Goal: Connect with others: Connect with others

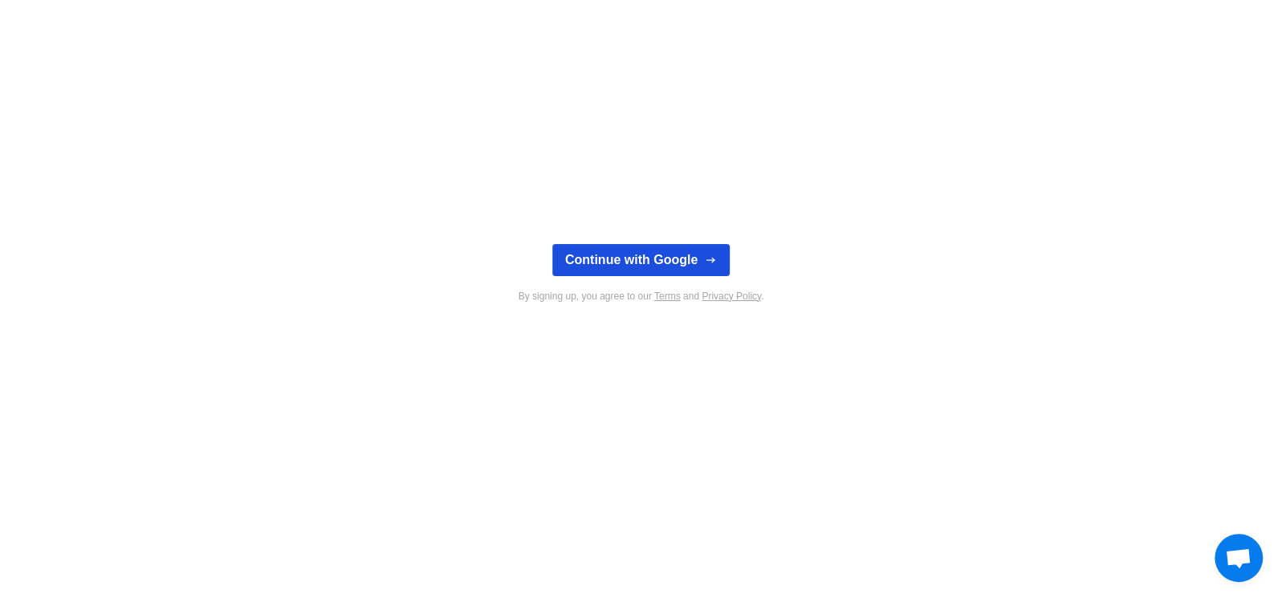
click at [694, 255] on button "Continue with Google" at bounding box center [640, 260] width 177 height 32
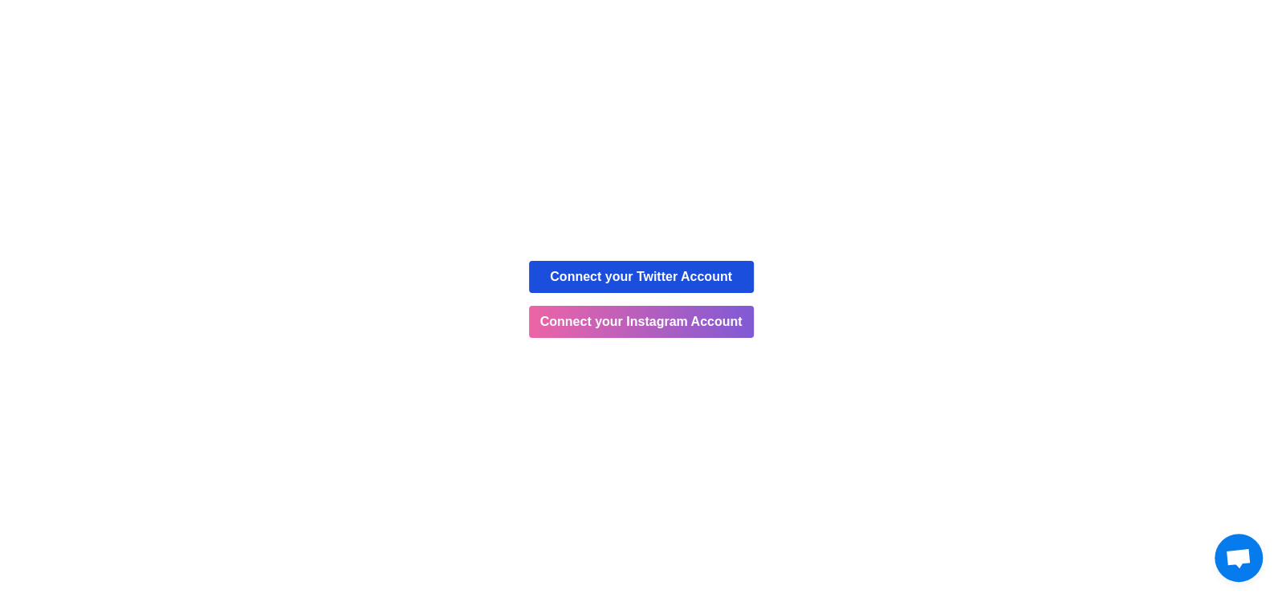
click at [717, 285] on button "Connect your Twitter Account" at bounding box center [641, 277] width 225 height 32
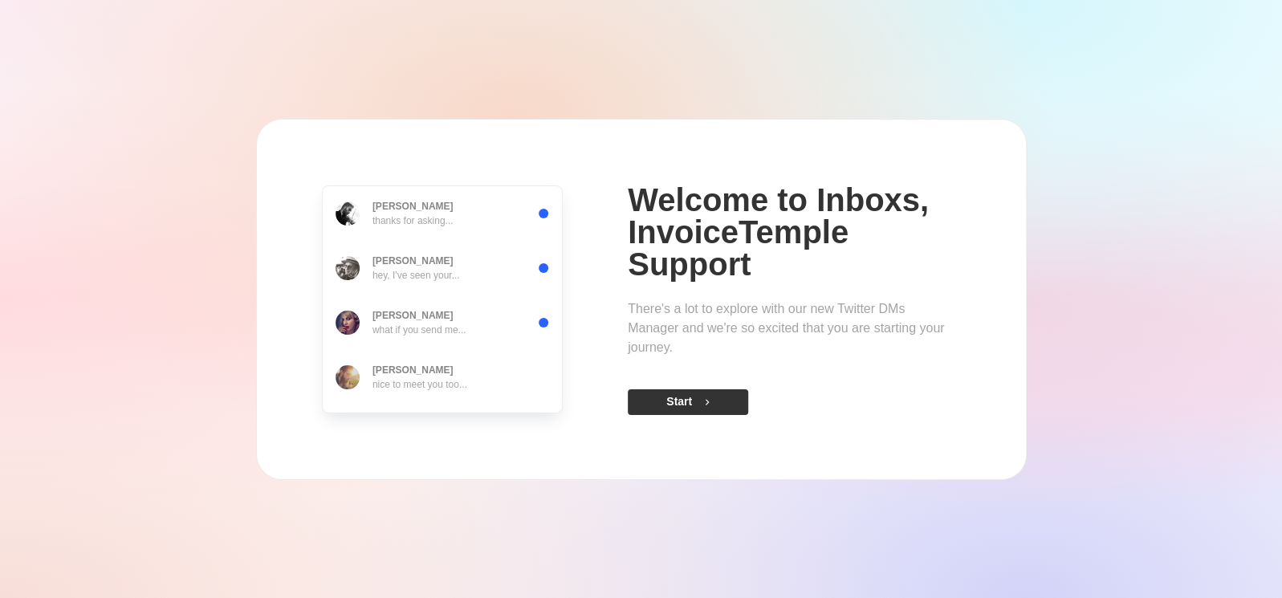
click at [707, 404] on icon "button" at bounding box center [706, 401] width 11 height 11
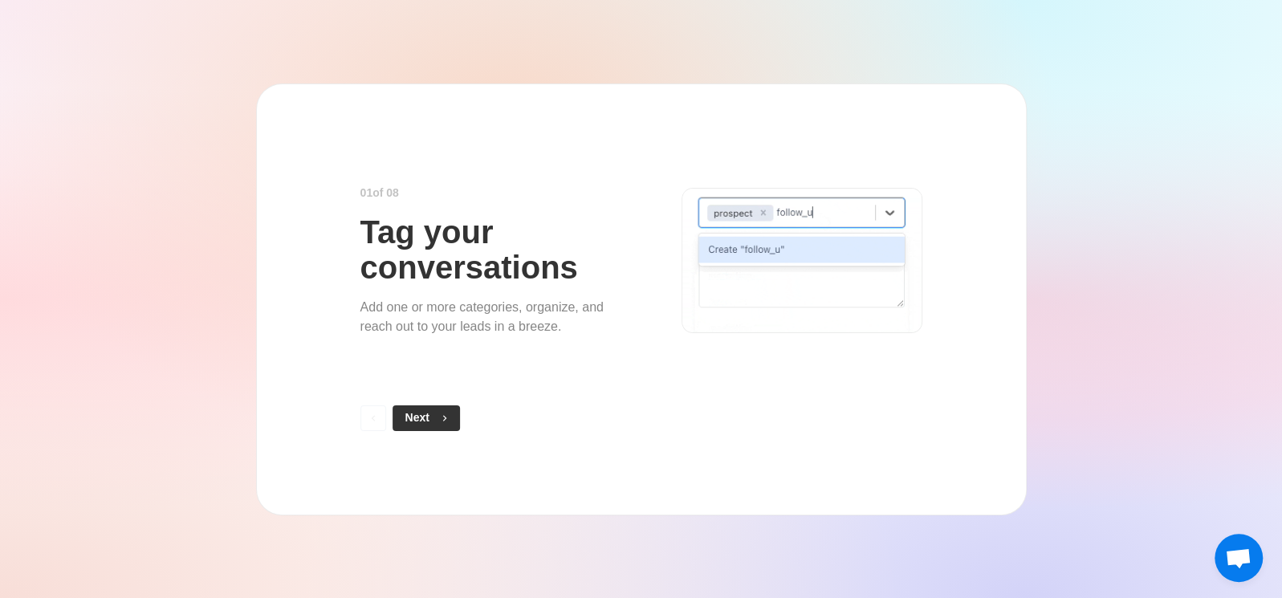
click at [420, 420] on button "Next" at bounding box center [425, 418] width 67 height 26
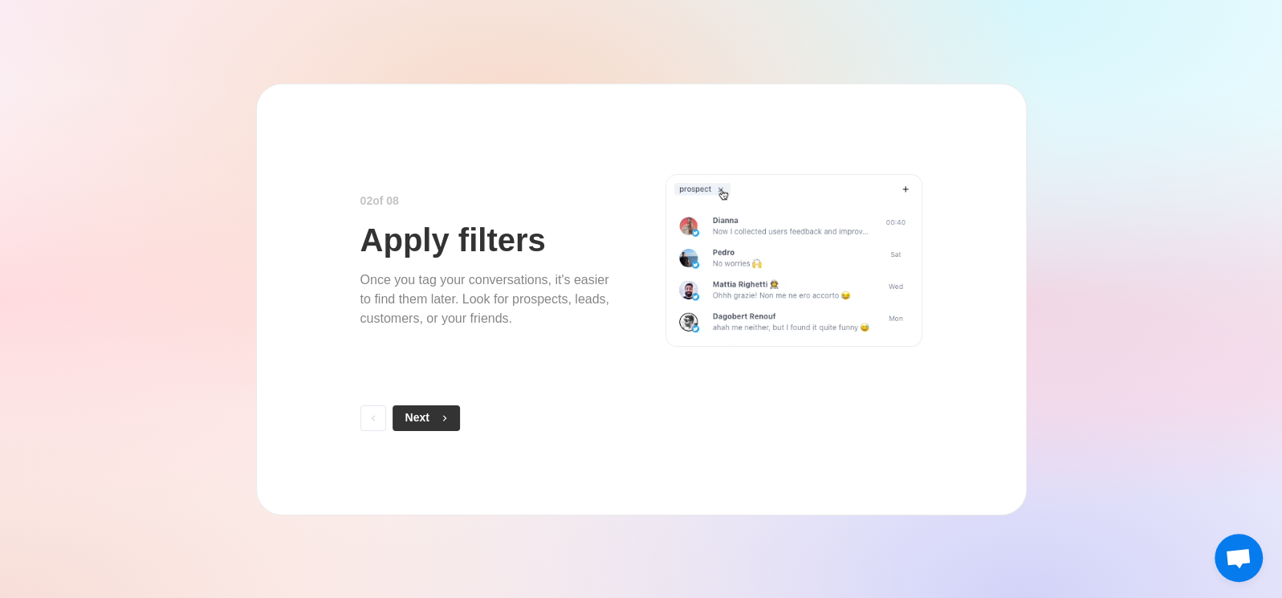
click at [422, 419] on button "Next" at bounding box center [425, 418] width 67 height 26
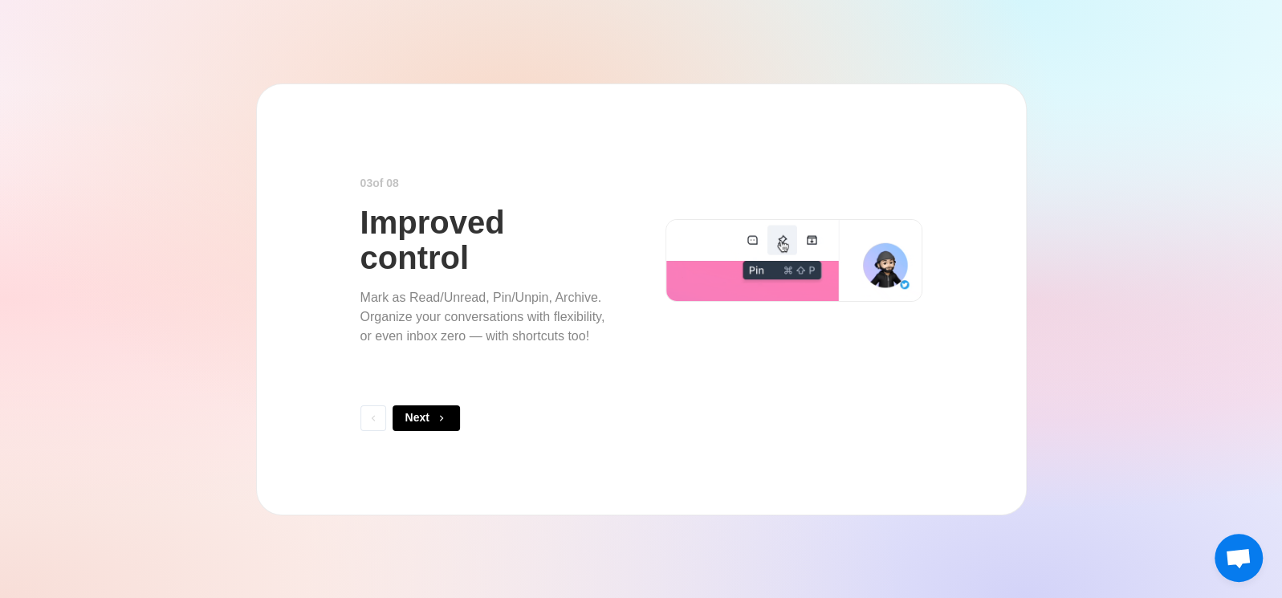
click at [422, 419] on button "Next" at bounding box center [425, 418] width 67 height 26
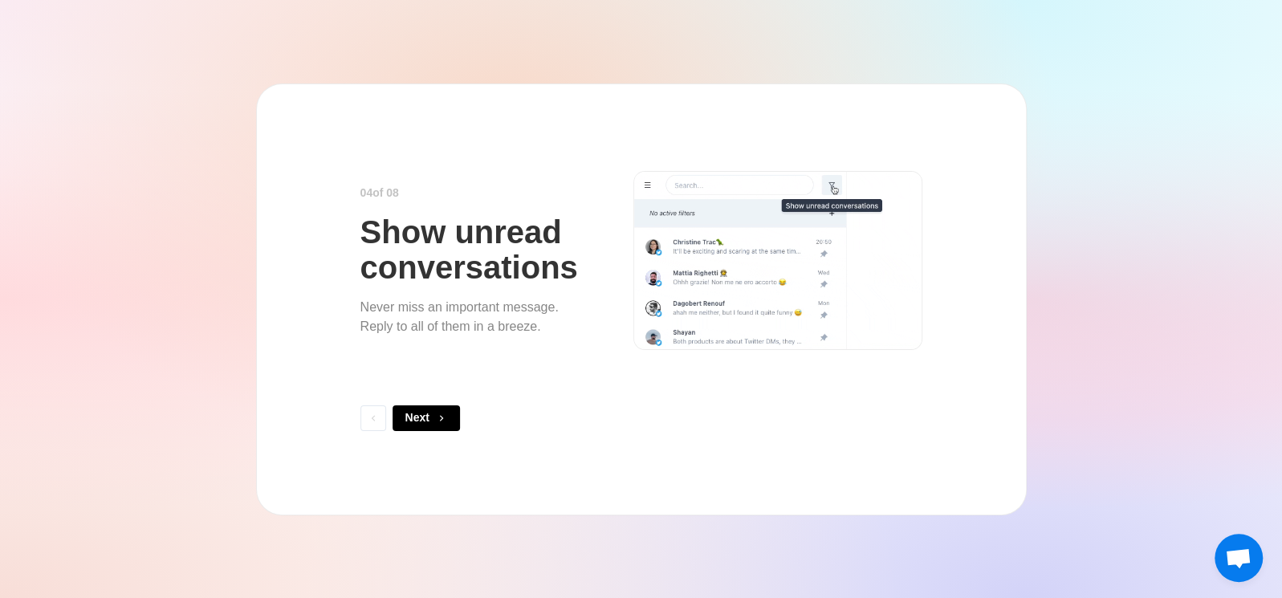
click at [422, 419] on button "Next" at bounding box center [425, 418] width 67 height 26
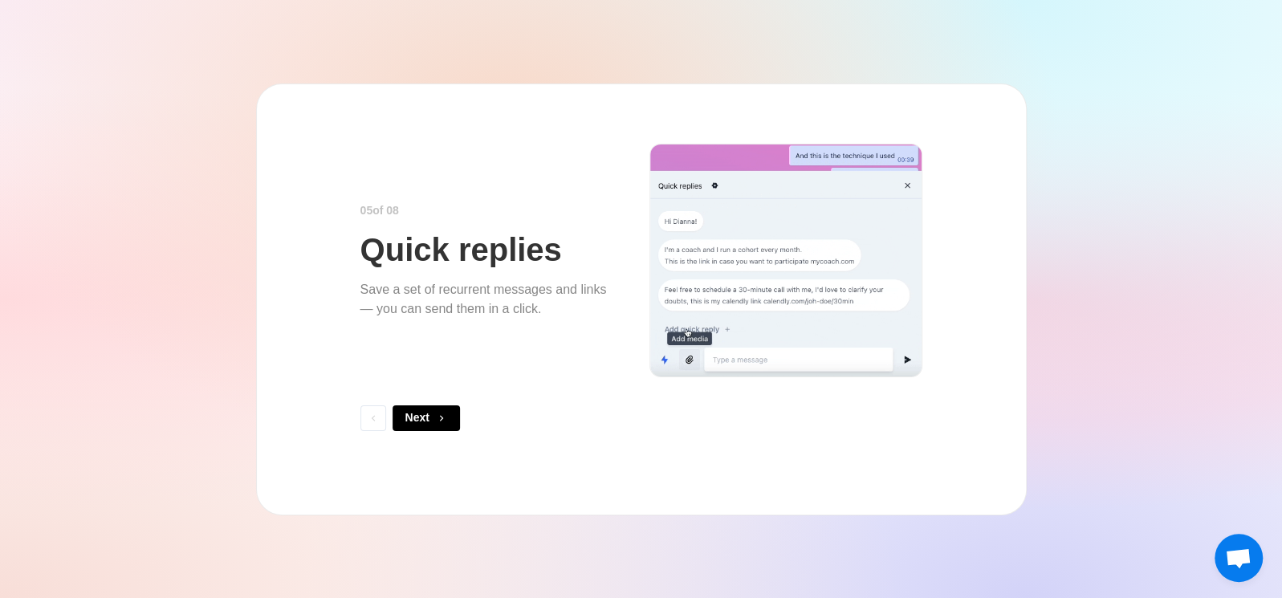
click at [422, 419] on button "Next" at bounding box center [425, 418] width 67 height 26
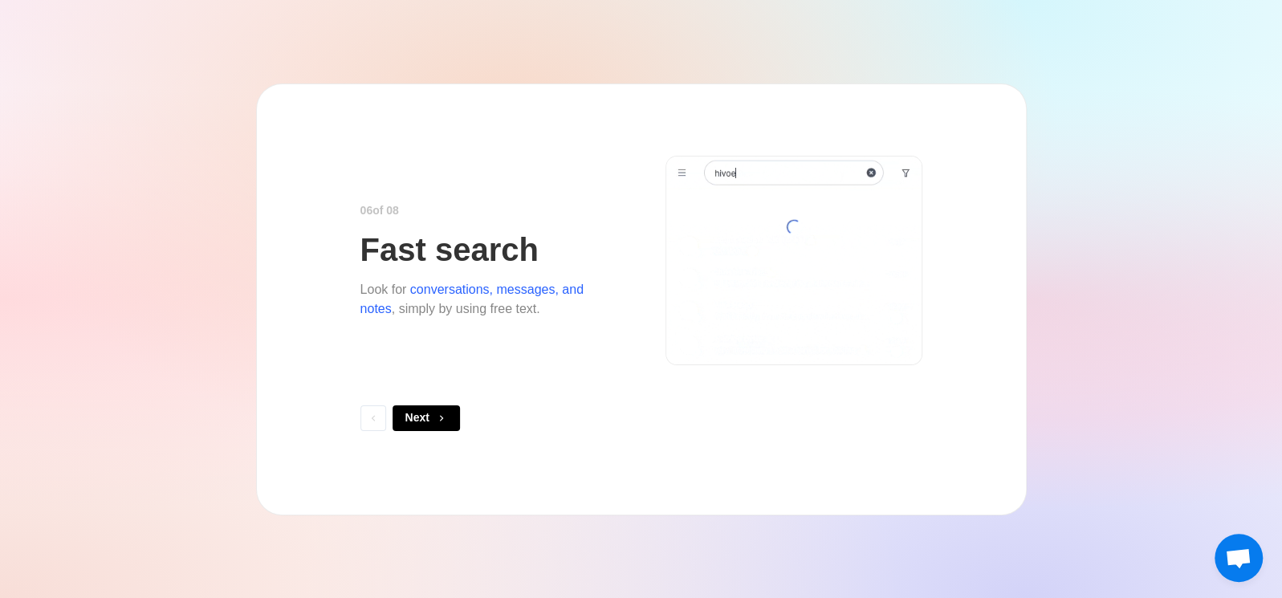
click at [422, 419] on button "Next" at bounding box center [425, 418] width 67 height 26
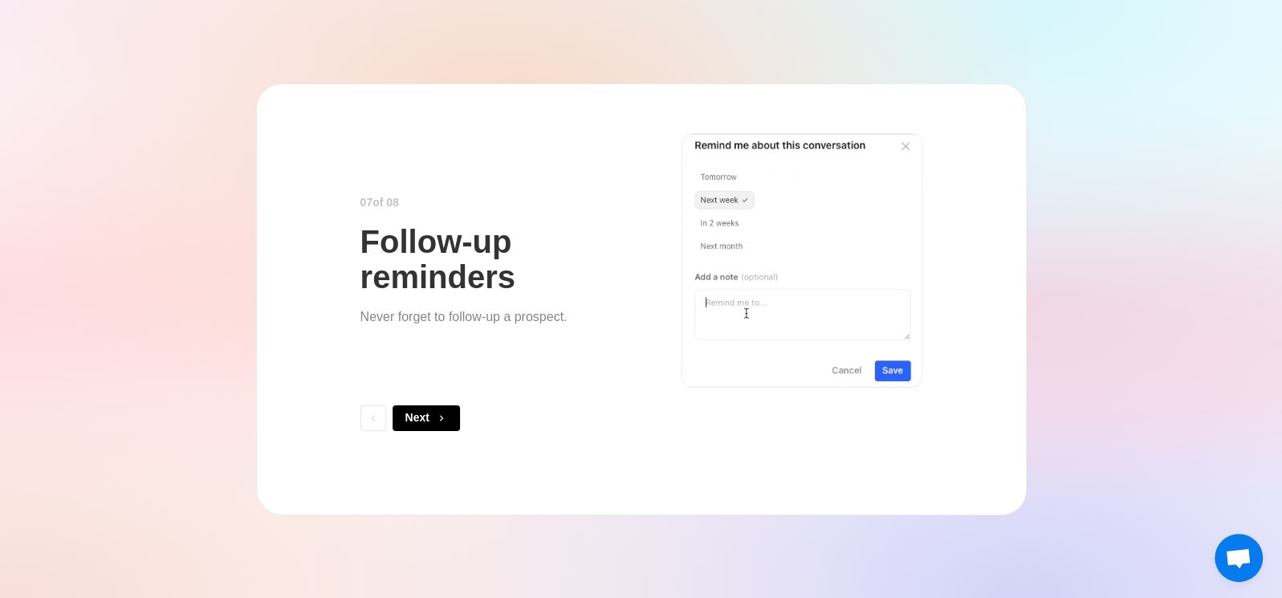
click at [422, 419] on button "Next" at bounding box center [425, 418] width 67 height 26
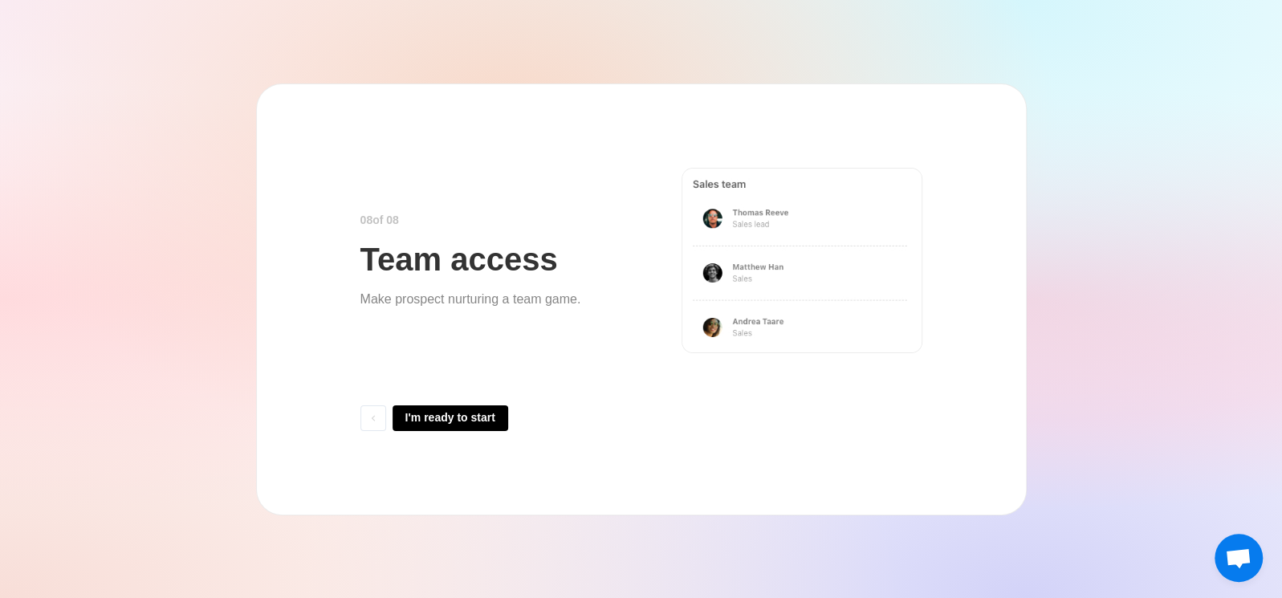
click at [422, 419] on button "I'm ready to start" at bounding box center [450, 418] width 116 height 26
